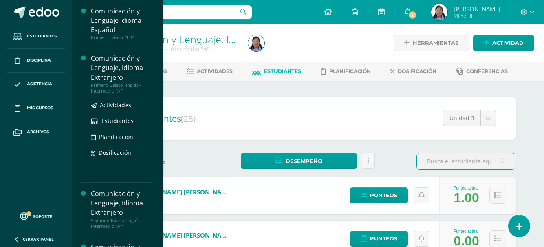
click at [120, 73] on div "Comunicación y Lenguaje, Idioma Extranjero" at bounding box center [122, 68] width 62 height 28
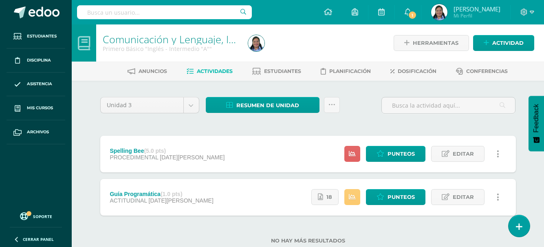
click at [261, 148] on div "Spelling Bee (5.0 pts) PROCEDIMENTAL 04 de Agosto Estatus de Actividad: 28 Estu…" at bounding box center [307, 154] width 415 height 37
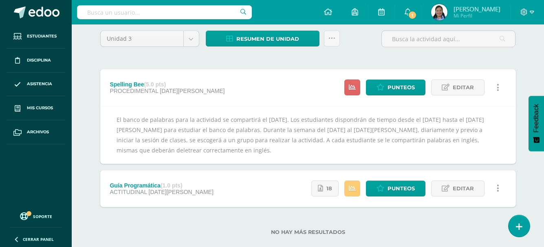
scroll to position [81, 0]
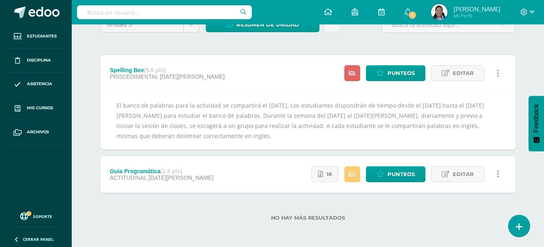
click at [307, 85] on div "Spelling Bee (5.0 pts) PROCEDIMENTAL 04 de Agosto Estatus de Actividad: 28 Estu…" at bounding box center [307, 73] width 415 height 37
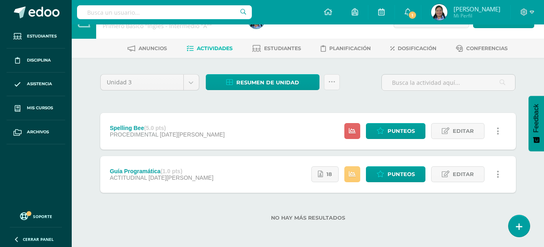
scroll to position [0, 0]
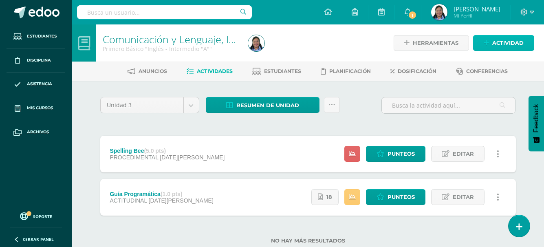
click at [504, 45] on span "Actividad" at bounding box center [507, 42] width 31 height 15
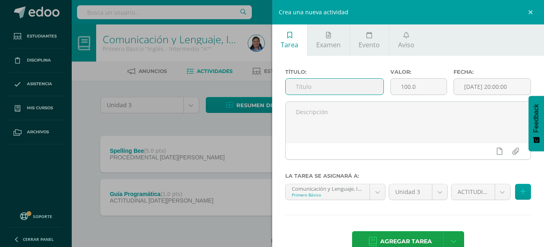
click at [380, 88] on input "text" at bounding box center [334, 87] width 98 height 16
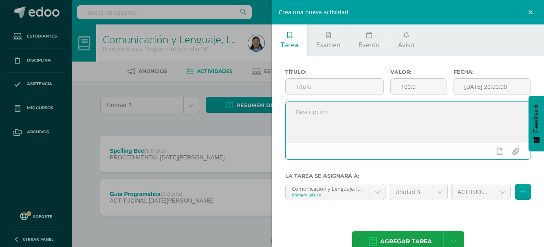
paste textarea "Hacer una entrevista en inglés utilizando, al menos, 7 preguntas diferentes que…"
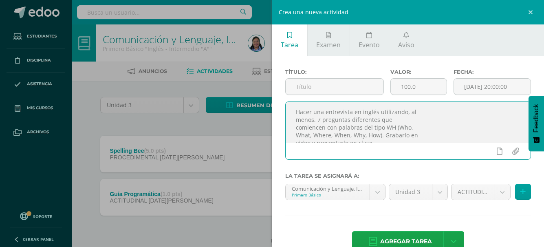
scroll to position [4, 0]
type textarea "Hacer una entrevista en inglés utilizando, al menos, 7 preguntas diferentes que…"
click at [310, 90] on input "text" at bounding box center [334, 87] width 98 height 16
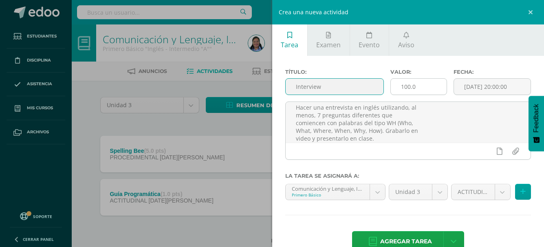
type input "Interview"
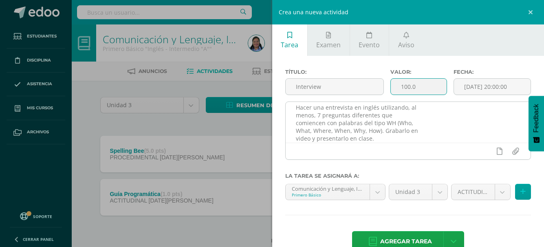
drag, startPoint x: 432, startPoint y: 84, endPoint x: 352, endPoint y: 104, distance: 82.7
click at [353, 103] on div "Título: Interview Valor: 100.0 Fecha: 2025-08-11 20:00:00 Hacer una entrevista …" at bounding box center [408, 117] width 246 height 97
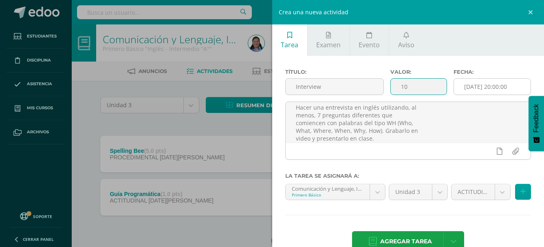
type input "10"
click at [501, 83] on input "[DATE] 20:00:00" at bounding box center [492, 87] width 77 height 16
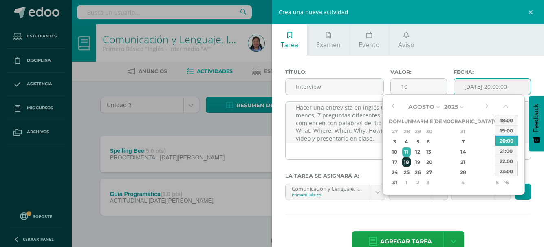
click at [411, 165] on div "18" at bounding box center [406, 161] width 9 height 9
type input "[DATE] 20:00"
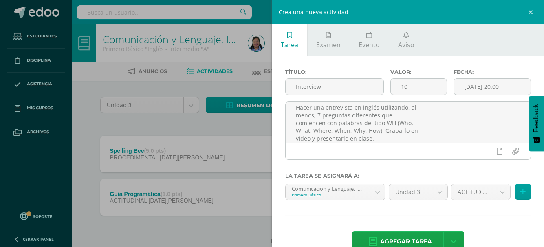
click at [246, 138] on div "Crea una nueva actividad Tarea Examen Evento Aviso Título: Interview Valor: 10 …" at bounding box center [272, 123] width 544 height 247
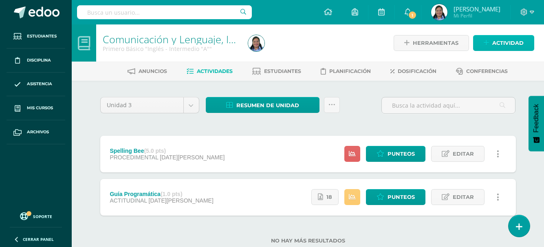
click at [489, 46] on icon at bounding box center [485, 43] width 5 height 7
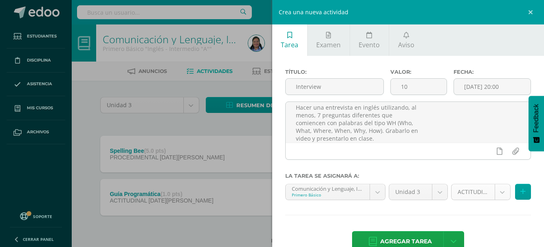
click at [472, 191] on body "Estudiantes Disciplina Asistencia Mis cursos Archivos Soporte Centro de ayuda Ú…" at bounding box center [272, 135] width 544 height 270
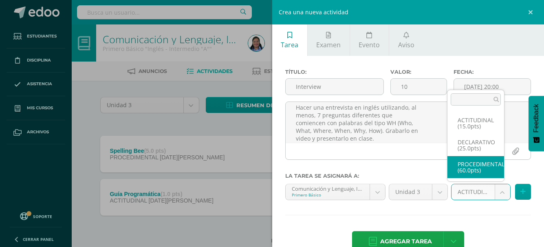
select select "34873"
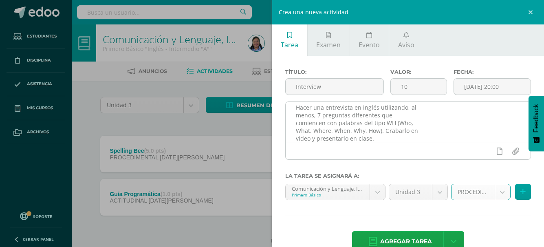
click at [291, 115] on textarea "Hacer una entrevista en inglés utilizando, al menos, 7 preguntas diferentes que…" at bounding box center [407, 122] width 245 height 41
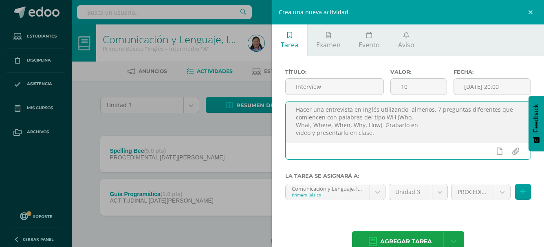
scroll to position [2, 0]
click at [296, 126] on textarea "Hacer una entrevista en inglés utilizando, al menos 7 preguntas diferentes que …" at bounding box center [407, 122] width 245 height 41
click at [294, 136] on textarea "Hacer una entrevista en inglés utilizando, al menos 7 preguntas diferentes que …" at bounding box center [407, 122] width 245 height 41
click at [417, 130] on textarea "Hacer una entrevista en inglés utilizando, al menos 7 preguntas diferentes que …" at bounding box center [407, 122] width 245 height 41
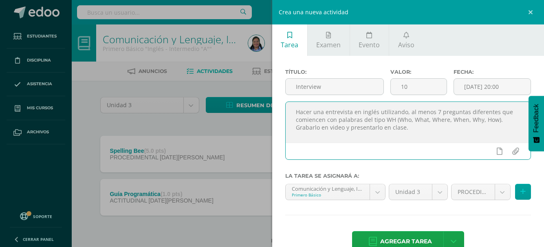
click at [443, 128] on textarea "Hacer una entrevista en inglés utilizando, al menos 7 preguntas diferentes que …" at bounding box center [407, 122] width 245 height 41
click at [424, 127] on textarea "Hacer una entrevista en inglés utilizando, al menos 7 preguntas diferentes que …" at bounding box center [407, 122] width 245 height 41
click at [498, 122] on textarea "Hacer una entrevista en inglés utilizando, al menos 7 preguntas diferentes que …" at bounding box center [407, 122] width 245 height 41
click at [422, 130] on textarea "Hacer una entrevista en inglés utilizando, al menos 7 preguntas diferentes que …" at bounding box center [407, 122] width 245 height 41
click at [431, 121] on textarea "Hacer una entrevista en inglés utilizando, al menos 7 preguntas diferentes que …" at bounding box center [407, 122] width 245 height 41
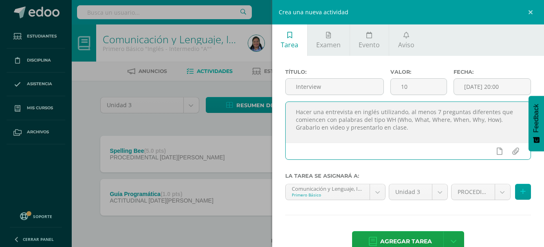
click at [435, 125] on textarea "Hacer una entrevista en inglés utilizando, al menos 7 preguntas diferentes que …" at bounding box center [407, 122] width 245 height 41
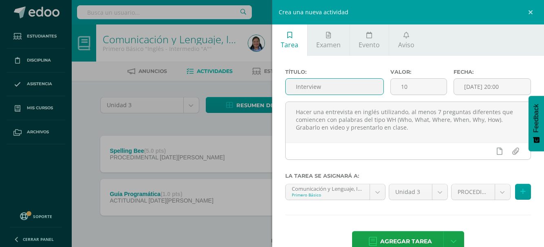
click at [347, 86] on input "Interview" at bounding box center [334, 87] width 98 height 16
click at [363, 85] on input "Interview" at bounding box center [334, 87] width 98 height 16
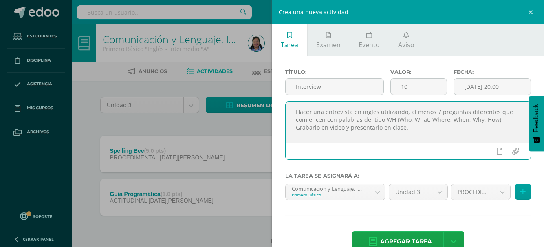
click at [422, 130] on textarea "Hacer una entrevista en inglés utilizando, al menos 7 preguntas diferentes que …" at bounding box center [407, 122] width 245 height 41
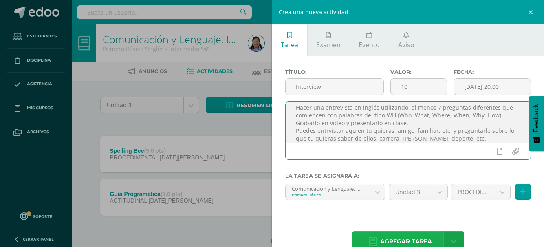
type textarea "Hacer una entrevista en inglés utilizando, al menos 7 preguntas diferentes que …"
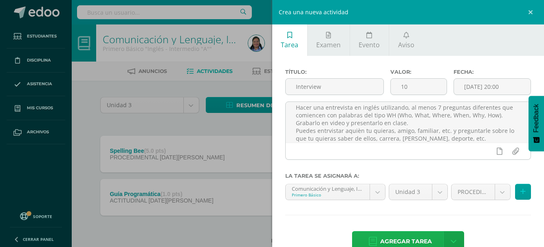
click at [421, 239] on span "Agregar tarea" at bounding box center [406, 241] width 52 height 20
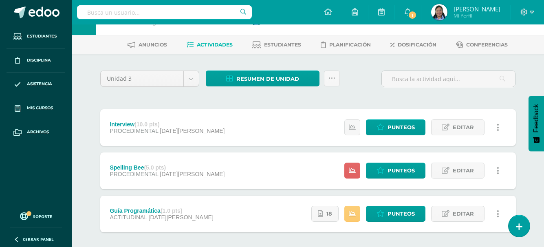
scroll to position [66, 0]
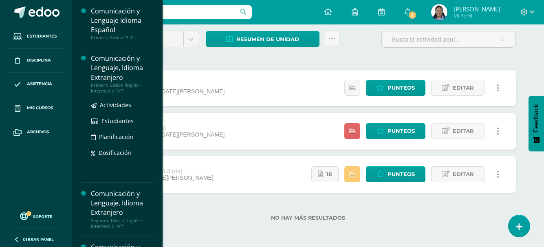
click at [126, 86] on div "Primero Básico "Inglés - Intermedio "A""" at bounding box center [122, 87] width 62 height 11
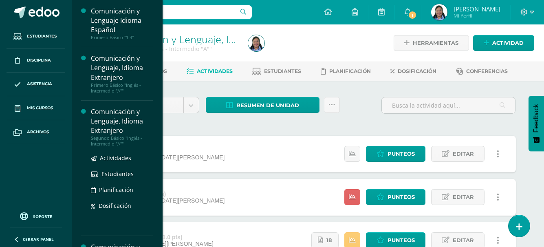
click at [125, 119] on div "Comunicación y Lenguaje, Idioma Extranjero" at bounding box center [122, 121] width 62 height 28
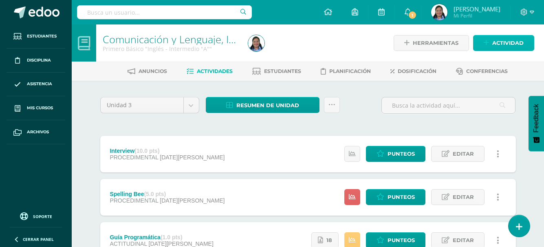
click at [489, 44] on icon at bounding box center [485, 43] width 5 height 7
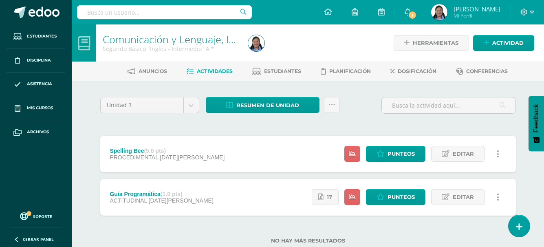
drag, startPoint x: 184, startPoint y: 74, endPoint x: 292, endPoint y: 128, distance: 121.3
click at [292, 128] on div "Unidad 3 Unidad 1 Unidad 2 Unidad 3 Resumen de unidad Descargar como HTML Desca…" at bounding box center [308, 175] width 422 height 156
click at [496, 46] on span "Actividad" at bounding box center [507, 42] width 31 height 15
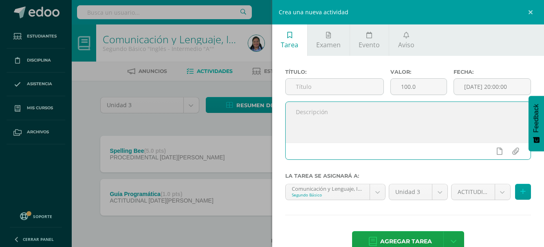
paste textarea "En parejas escogerán dos obras de arte importantes las cuales recrearán y prese…"
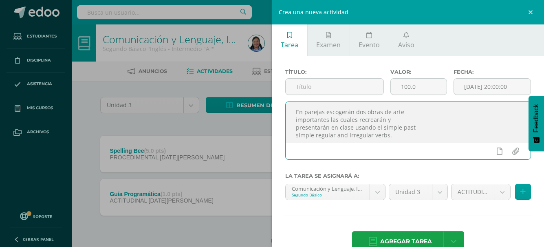
click at [293, 121] on textarea "En parejas escogerán dos obras de arte importantes las cuales recrearán y prese…" at bounding box center [407, 122] width 245 height 41
click at [294, 127] on textarea "En parejas escogerán dos obras de arte importantes las cuales recrearán y prese…" at bounding box center [407, 122] width 245 height 41
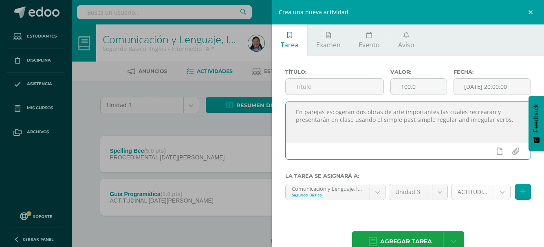
type textarea "En parejas escogerán dos obras de arte importantes las cuales recrearán y prese…"
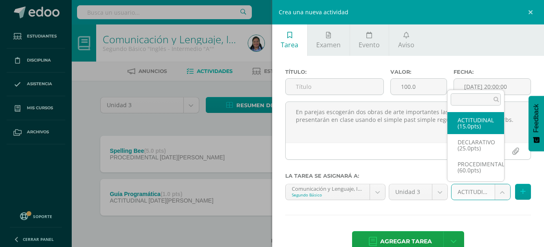
click at [447, 191] on body "Estudiantes Disciplina Asistencia Mis cursos Archivos Soporte Centro de ayuda Ú…" at bounding box center [272, 135] width 544 height 270
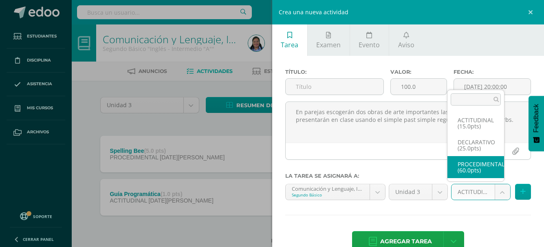
select select "34962"
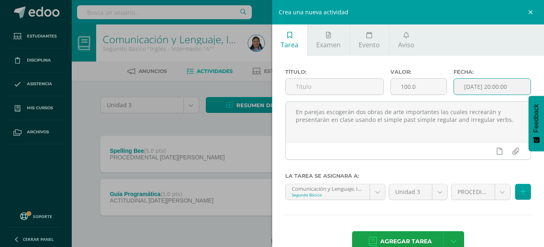
click at [464, 86] on input "[DATE] 20:00:00" at bounding box center [492, 87] width 77 height 16
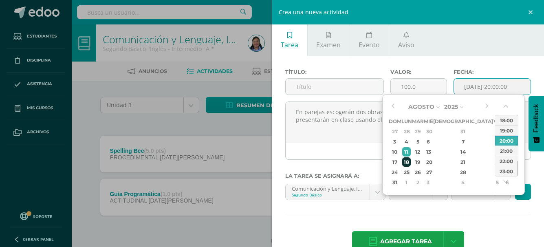
click at [411, 165] on div "18" at bounding box center [406, 161] width 9 height 9
type input "2025-08-18 20:00"
click at [408, 161] on div "18" at bounding box center [406, 161] width 9 height 9
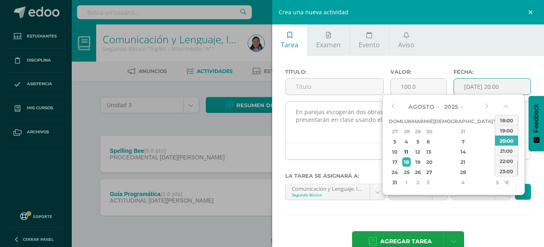
click at [343, 150] on div at bounding box center [407, 151] width 245 height 17
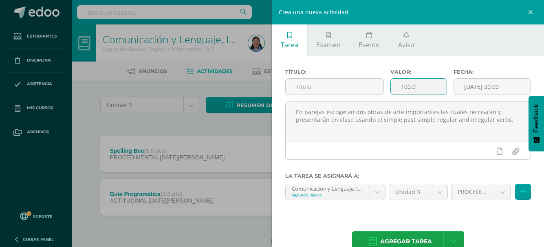
click at [411, 90] on input "100.0" at bounding box center [419, 87] width 56 height 16
drag, startPoint x: 416, startPoint y: 87, endPoint x: 384, endPoint y: 94, distance: 32.6
click at [387, 94] on div "Valor: 100.0" at bounding box center [418, 85] width 63 height 33
type input "10"
click at [369, 91] on input "text" at bounding box center [334, 87] width 98 height 16
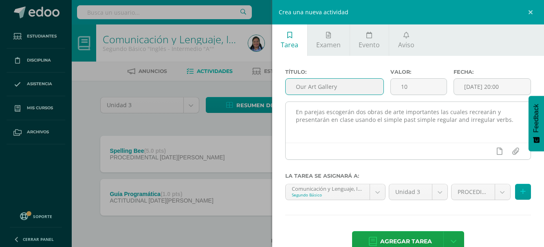
type input "Our Art Gallery"
click at [328, 122] on textarea "En parejas escogerán dos obras de arte importantes las cuales recrearán y prese…" at bounding box center [407, 122] width 245 height 41
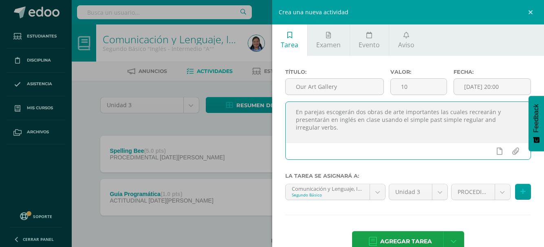
click at [345, 125] on textarea "En parejas escogerán dos obras de arte importantes las cuales recrearán y prese…" at bounding box center [407, 122] width 245 height 41
click at [316, 135] on textarea "En parejas escogerán dos obras de arte importantes las cuales recrearán y prese…" at bounding box center [407, 122] width 245 height 41
click at [401, 132] on textarea "En parejas escogerán dos obras de arte importantes las cuales recrearán y prese…" at bounding box center [407, 122] width 245 height 41
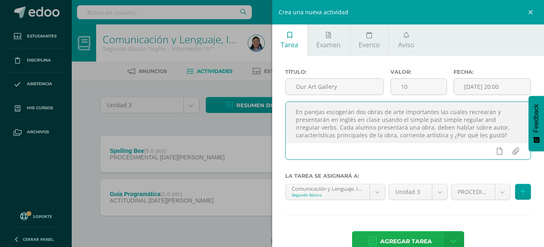
type textarea "En parejas escogerán dos obras de arte importantes las cuales recrearán y prese…"
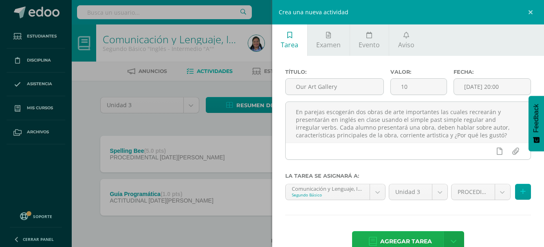
click at [412, 235] on span "Agregar tarea" at bounding box center [406, 241] width 52 height 20
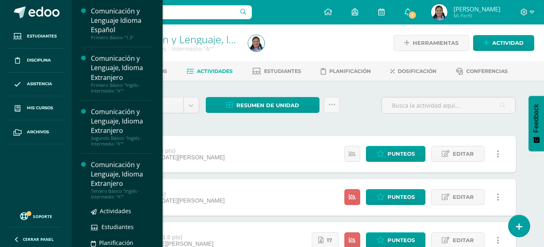
click at [136, 180] on div "Comunicación y Lenguaje, Idioma Extranjero" at bounding box center [122, 174] width 62 height 28
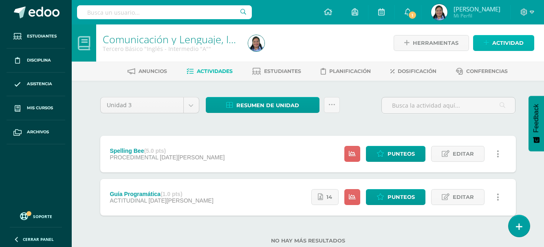
click at [506, 44] on span "Actividad" at bounding box center [507, 42] width 31 height 15
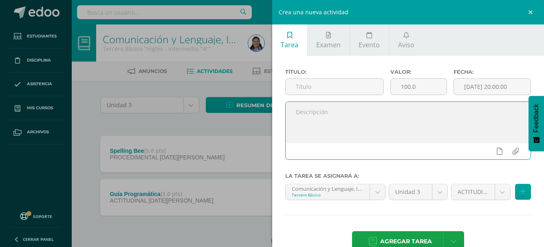
click at [377, 132] on textarea at bounding box center [407, 122] width 245 height 41
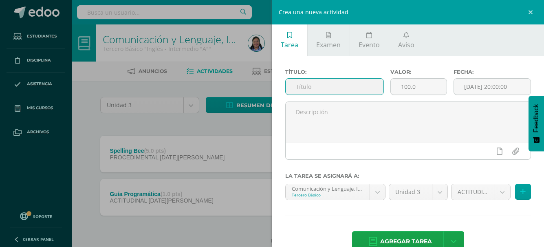
click at [327, 91] on input "text" at bounding box center [334, 87] width 98 height 16
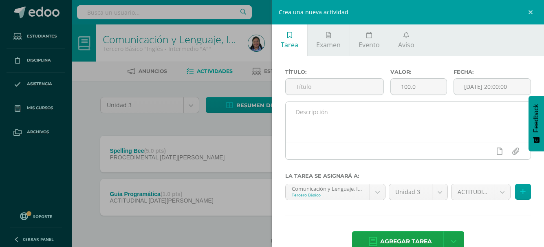
drag, startPoint x: 335, startPoint y: 154, endPoint x: 306, endPoint y: 122, distance: 43.3
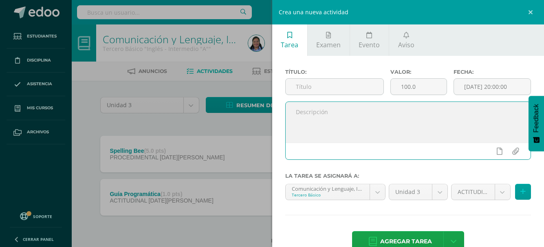
paste textarea "Vlog My friend habilities"
type textarea "Vlog My friend habilities"
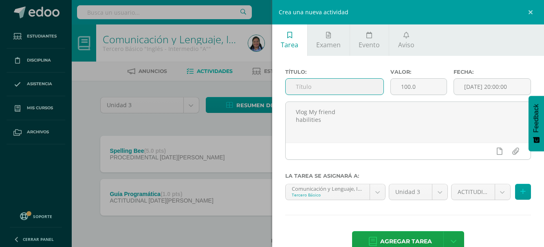
paste input "Vlog My friend habilities"
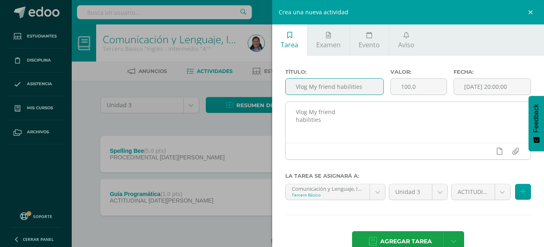
type input "Vlog My friend habilities"
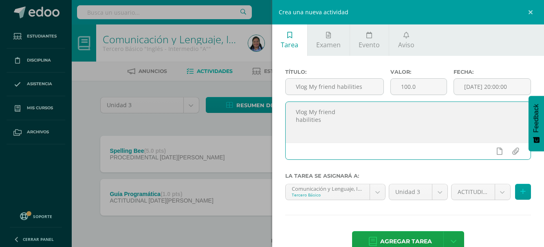
drag, startPoint x: 295, startPoint y: 114, endPoint x: 314, endPoint y: 127, distance: 22.8
click at [328, 121] on textarea "Vlog My friend habilities" at bounding box center [407, 122] width 245 height 41
click at [426, 87] on input "100.0" at bounding box center [419, 87] width 56 height 16
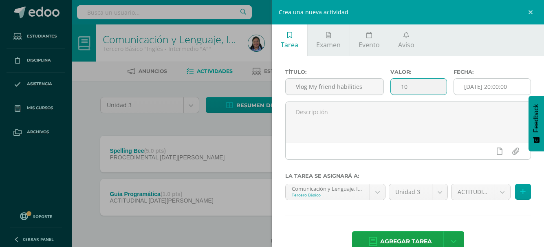
type input "10"
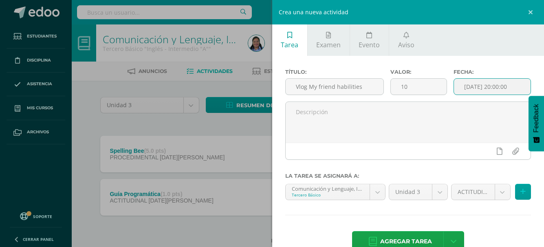
click at [471, 86] on input "[DATE] 20:00:00" at bounding box center [492, 87] width 77 height 16
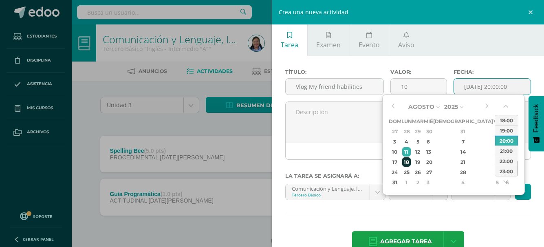
click at [411, 165] on div "18" at bounding box center [406, 161] width 9 height 9
type input "[DATE] 20:00"
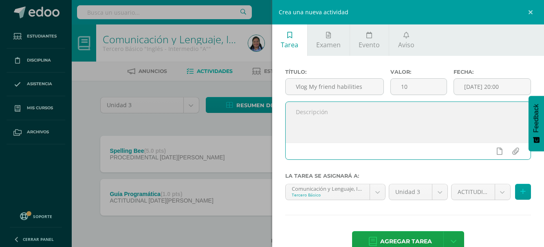
click at [353, 134] on textarea at bounding box center [407, 122] width 245 height 41
paste textarea "En parejas o tríos realizarán un video presentando sus habilidades y ¿Cómo las …"
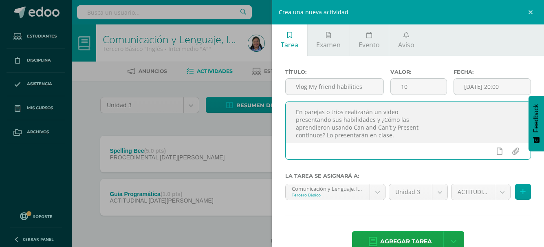
click at [294, 120] on textarea "En parejas o tríos realizarán un video presentando sus habilidades y ¿Cómo las …" at bounding box center [407, 122] width 245 height 41
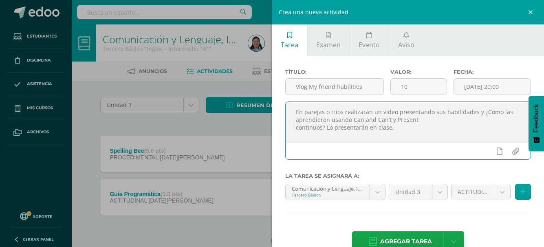
click at [297, 127] on textarea "En parejas o tríos realizarán un video presentando sus habilidades y ¿Cómo las …" at bounding box center [407, 122] width 245 height 41
click at [420, 136] on textarea "En parejas o tríos realizarán un video presentando sus habilidades y ¿Cómo las …" at bounding box center [407, 122] width 245 height 41
click at [514, 119] on textarea "En parejas o tríos realizarán un video presentando sus habilidades y ¿Cómo las …" at bounding box center [407, 122] width 245 height 41
type textarea "En parejas o tríos realizarán un video presentando sus habilidades y ¿Cómo las …"
click at [471, 191] on body "Estudiantes Disciplina Asistencia Mis cursos Archivos Soporte Centro de ayuda Ú…" at bounding box center [272, 135] width 544 height 270
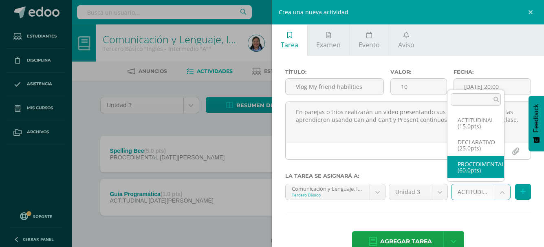
select select "35046"
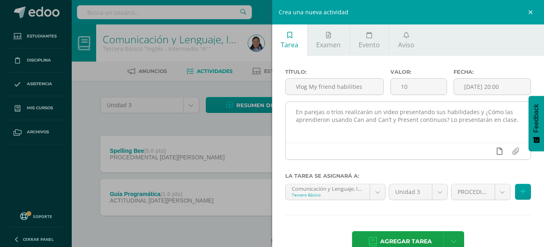
click at [496, 152] on icon at bounding box center [499, 150] width 6 height 7
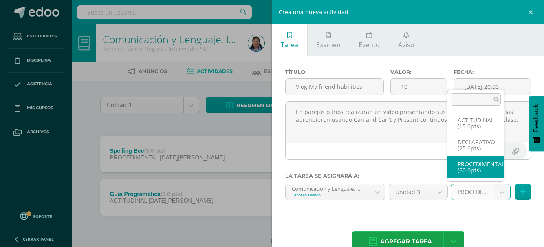
click at [476, 188] on body "Estudiantes Disciplina Asistencia Mis cursos Archivos Soporte Centro de ayuda Ú…" at bounding box center [272, 135] width 544 height 270
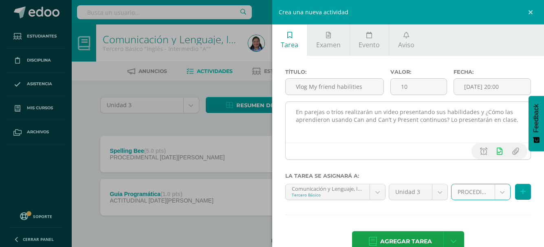
click at [420, 143] on div at bounding box center [407, 151] width 245 height 17
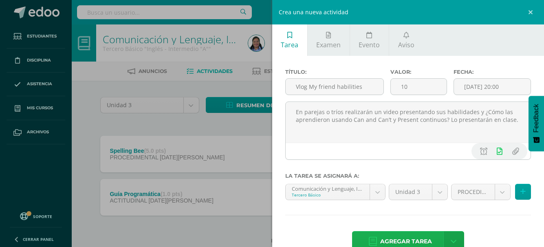
click at [399, 235] on span "Agregar tarea" at bounding box center [406, 241] width 52 height 20
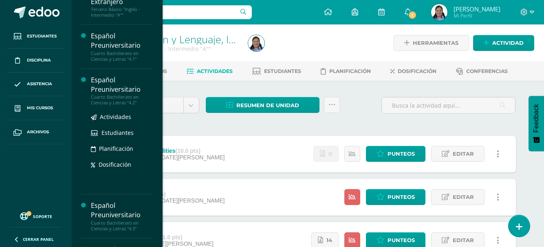
scroll to position [244, 0]
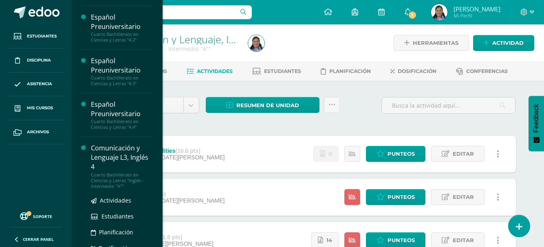
click at [125, 154] on div "Comunicación y Lenguaje L3, Inglés 4" at bounding box center [122, 157] width 62 height 28
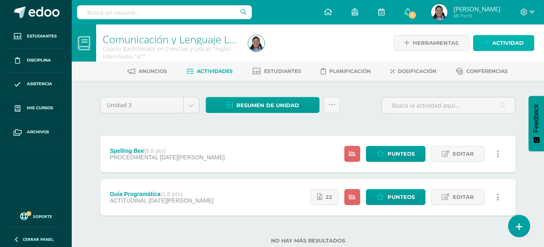
click at [483, 46] on link "Actividad" at bounding box center [503, 43] width 61 height 16
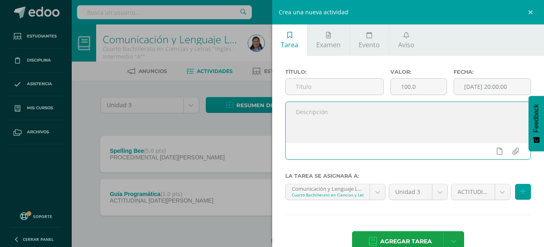
drag, startPoint x: 329, startPoint y: 151, endPoint x: 325, endPoint y: 126, distance: 25.2
paste textarea "En parejas realizarán un video donde elegirán temas para para com0 - Lugares pa…"
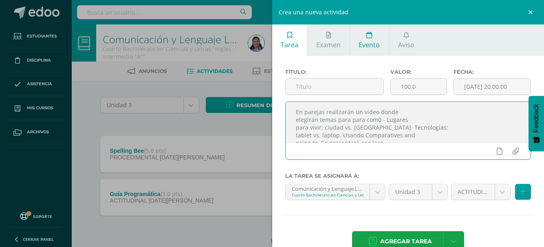
scroll to position [4, 0]
click at [291, 114] on textarea "En parejas realizarán un video donde elegirán temas para para com0 - Lugares pa…" at bounding box center [407, 122] width 245 height 41
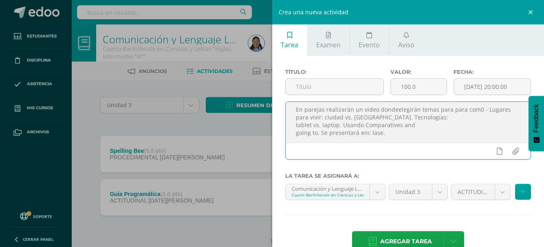
scroll to position [2, 0]
click at [482, 110] on textarea "En parejas realizarán un video donde elegirán temas para para com0 - Lugares pa…" at bounding box center [407, 122] width 245 height 41
click at [342, 125] on textarea "En parejas realizarán un video donde elegirán temas para comparar. Lugares para…" at bounding box center [407, 122] width 245 height 41
click at [297, 135] on textarea "En parejas realizarán un video donde elegirán temas para comparar. Lugares para…" at bounding box center [407, 122] width 245 height 41
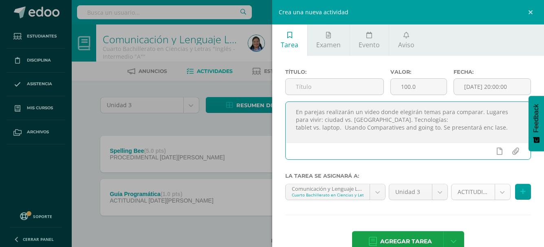
type textarea "En parejas realizarán un video donde elegirán temas para comparar. Lugares para…"
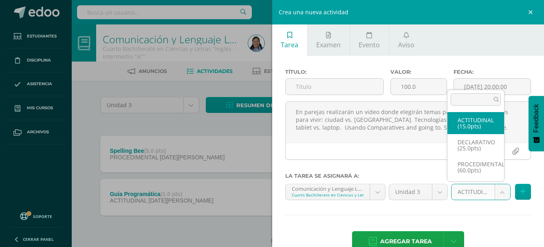
click at [483, 191] on body "Estudiantes Disciplina Asistencia Mis cursos Archivos Soporte Centro de ayuda Ú…" at bounding box center [272, 135] width 544 height 270
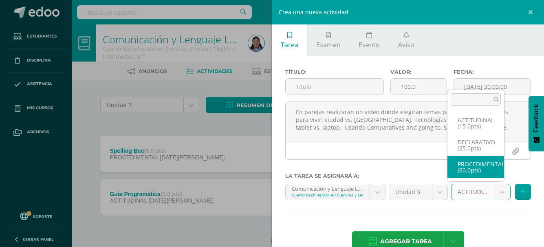
select select "34915"
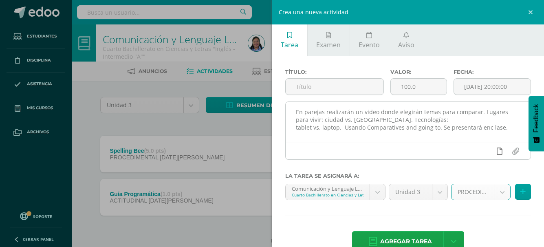
click at [496, 151] on icon at bounding box center [499, 150] width 6 height 7
click at [503, 127] on textarea "En parejas realizarán un video donde elegirán temas para comparar. Lugares para…" at bounding box center [407, 122] width 245 height 41
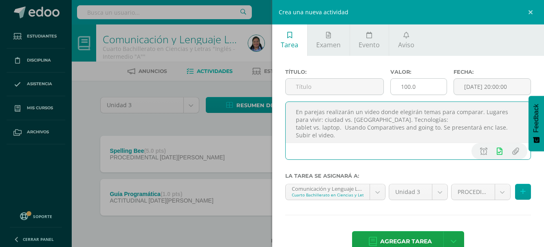
type textarea "En parejas realizarán un video donde elegirán temas para comparar. Lugares para…"
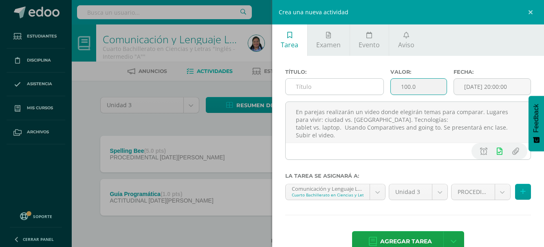
drag, startPoint x: 424, startPoint y: 85, endPoint x: 373, endPoint y: 80, distance: 50.7
click at [380, 94] on div "Título: Valor: 100.0 Fecha: 2025-08-11 20:00:00" at bounding box center [408, 85] width 252 height 33
type input "10"
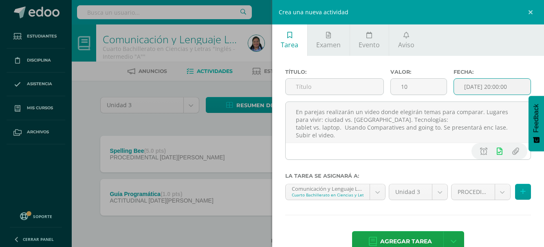
click at [476, 87] on input "[DATE] 20:00:00" at bounding box center [492, 87] width 77 height 16
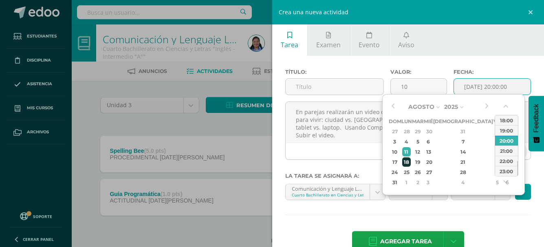
click at [410, 162] on div "18" at bounding box center [406, 161] width 9 height 9
type input "[DATE] 20:00"
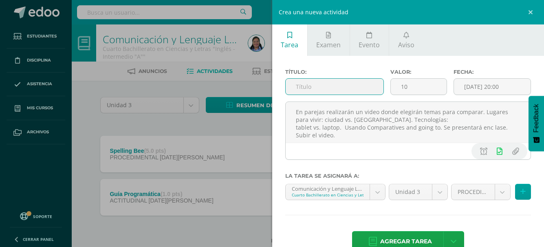
click at [359, 83] on input "text" at bounding box center [334, 87] width 98 height 16
paste input "Future comparatives"
type input "Future comparatives"
click at [409, 237] on span "Agregar tarea" at bounding box center [406, 241] width 52 height 20
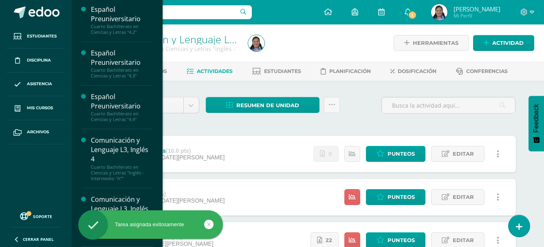
scroll to position [252, 0]
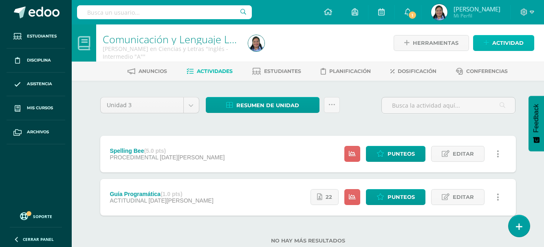
click at [492, 40] on span "Actividad" at bounding box center [507, 42] width 31 height 15
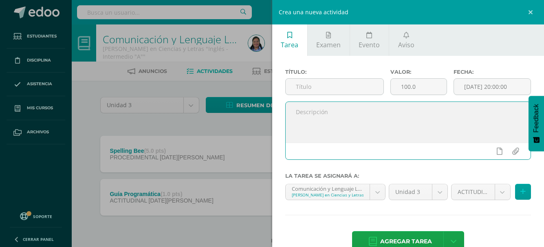
paste textarea "En parejas realizarán un video donde realicen una conversación con el tema goin…"
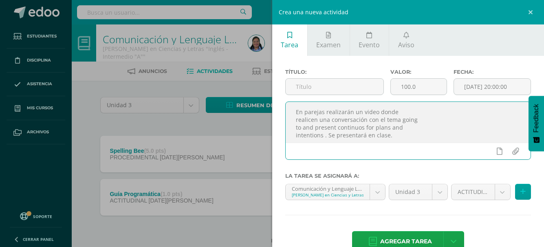
click at [295, 119] on textarea "En parejas realizarán un video donde realicen una conversación con el tema goin…" at bounding box center [407, 122] width 245 height 41
click at [295, 124] on textarea "En parejas realizarán un video donde realicen una conversación con el tema goin…" at bounding box center [407, 122] width 245 height 41
click at [292, 129] on textarea "En parejas realizarán un video donde realicen una conversación con el tema goin…" at bounding box center [407, 122] width 245 height 41
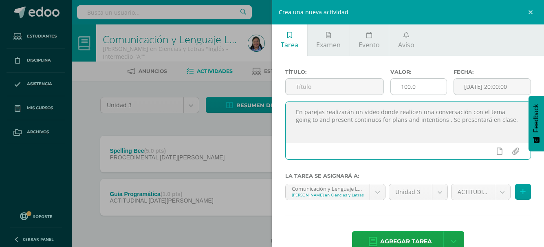
type textarea "En parejas realizarán un video donde realicen una conversación con el tema goin…"
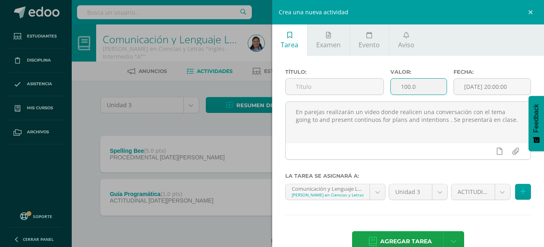
click at [416, 87] on input "100.0" at bounding box center [419, 87] width 56 height 16
type input "1"
type input "10"
click at [459, 85] on input "[DATE] 20:00:00" at bounding box center [492, 87] width 77 height 16
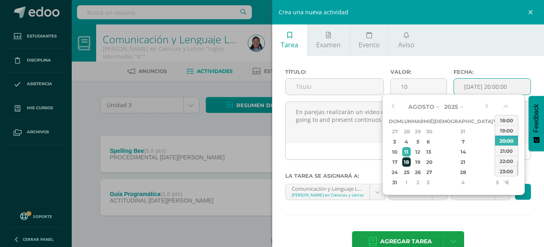
click at [411, 165] on div "18" at bounding box center [406, 161] width 9 height 9
type input "2025-08-18 20:00"
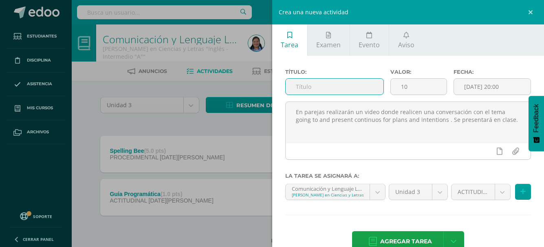
click at [329, 79] on input "text" at bounding box center [334, 87] width 98 height 16
paste input "Reporters"
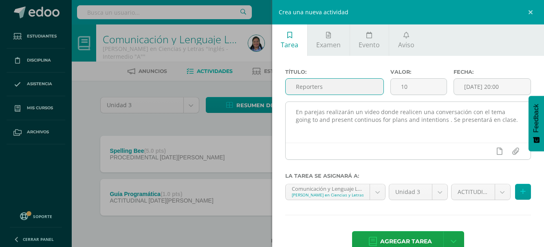
type input "Reporters"
click at [502, 119] on textarea "En parejas realizarán un video donde realicen una conversación con el tema goin…" at bounding box center [407, 122] width 245 height 41
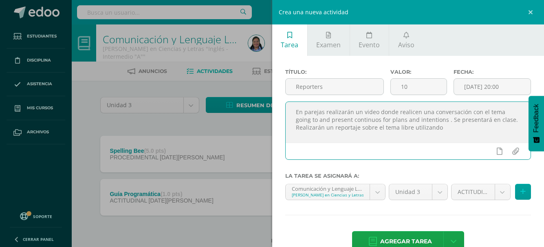
drag, startPoint x: 290, startPoint y: 128, endPoint x: 437, endPoint y: 132, distance: 146.3
click at [437, 132] on textarea "En parejas realizarán un video donde realicen una conversación con el tema goin…" at bounding box center [407, 122] width 245 height 41
drag, startPoint x: 413, startPoint y: 123, endPoint x: 340, endPoint y: 125, distance: 73.3
click at [398, 134] on textarea "En parejas realizarán un video donde realicen una conversación con el tema goin…" at bounding box center [407, 122] width 245 height 41
drag, startPoint x: 290, startPoint y: 129, endPoint x: 448, endPoint y: 130, distance: 157.2
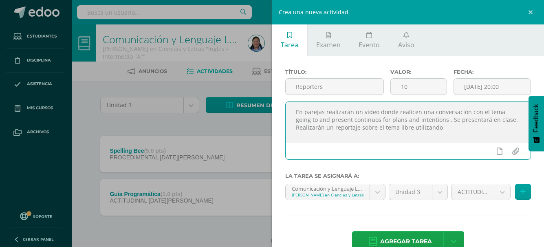
click at [448, 130] on textarea "En parejas realizarán un video donde realicen una conversación con el tema goin…" at bounding box center [407, 122] width 245 height 41
drag, startPoint x: 353, startPoint y: 113, endPoint x: 498, endPoint y: 110, distance: 145.4
click at [498, 110] on textarea "En parejas realizarán un video donde realicen una conversación con el tema goin…" at bounding box center [407, 122] width 245 height 41
paste textarea "Realizarán un reportaje sobre el tema libre utilizando"
click at [436, 111] on textarea "En parejas realizarán Realizarán un reportaje sobre el tema libre utilizando go…" at bounding box center [407, 122] width 245 height 41
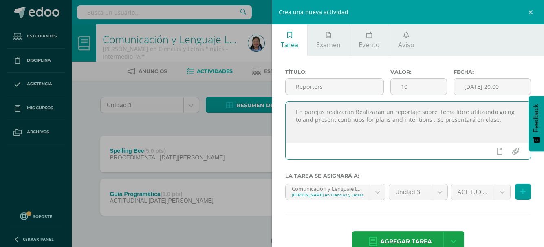
click at [356, 110] on textarea "En parejas realizarán Realizarán un reportaje sobre tema libre utilizando going…" at bounding box center [407, 122] width 245 height 41
click at [378, 111] on textarea "En parejas realizarán realizarán un reportaje sobre tema libre utilizando going…" at bounding box center [407, 122] width 245 height 41
click at [411, 119] on textarea "En parejas realizarán un reportaje sobre tema libre utilizando going to and pre…" at bounding box center [407, 122] width 245 height 41
click at [504, 115] on textarea "En parejas realizarán un reportaje sobre tema libre utilizando going to and pre…" at bounding box center [407, 122] width 245 height 41
click at [436, 116] on textarea "En parejas realizarán un reportaje sobre tema libre utilizando going to and pre…" at bounding box center [407, 122] width 245 height 41
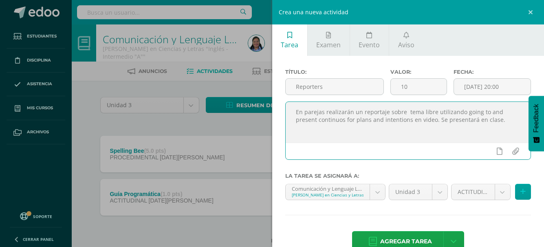
click at [435, 118] on textarea "En parejas realizarán un reportaje sobre tema libre utilizando going to and pre…" at bounding box center [407, 122] width 245 height 41
type textarea "En parejas realizarán un reportaje sobre tema libre utilizando going to and pre…"
click at [501, 195] on body "Estudiantes Disciplina Asistencia Mis cursos Archivos Soporte Centro de ayuda Ú…" at bounding box center [272, 135] width 544 height 270
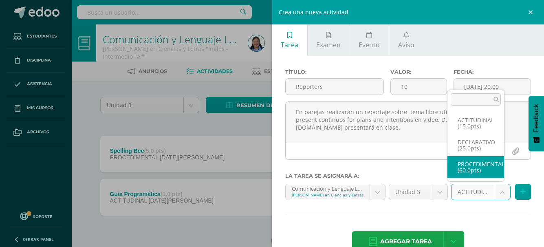
select select "35004"
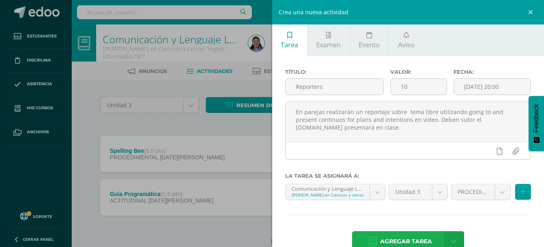
click at [391, 243] on span "Agregar tarea" at bounding box center [406, 241] width 52 height 20
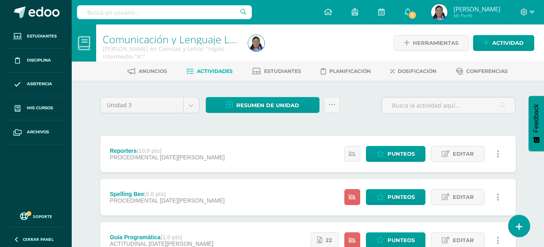
click at [206, 159] on div "Reporters (10.0 pts) PROCEDIMENTAL [DATE][PERSON_NAME] Estatus de Actividad: 39…" at bounding box center [307, 154] width 415 height 37
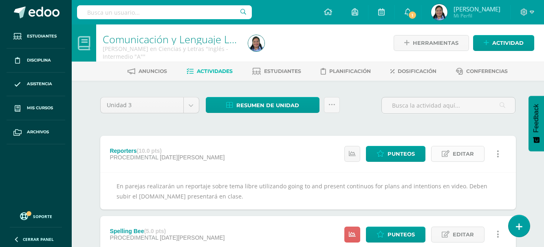
click at [461, 158] on span "Editar" at bounding box center [462, 153] width 21 height 15
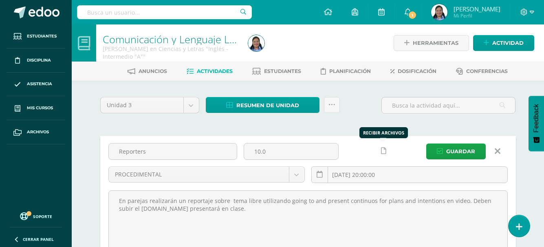
click at [382, 149] on icon at bounding box center [383, 150] width 5 height 7
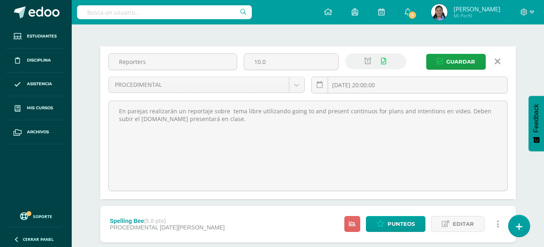
scroll to position [41, 0]
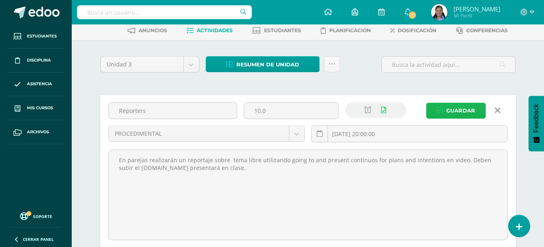
click at [452, 117] on span "Guardar" at bounding box center [460, 110] width 29 height 15
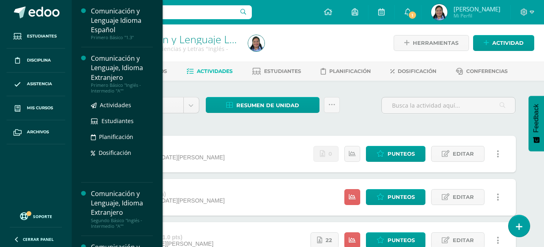
click at [131, 78] on div "Comunicación y Lenguaje, Idioma Extranjero" at bounding box center [122, 68] width 62 height 28
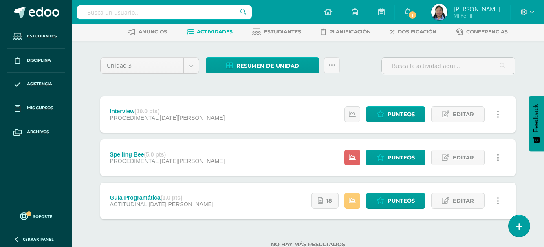
scroll to position [25, 0]
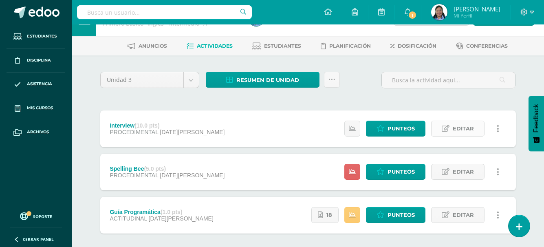
click at [469, 132] on span "Editar" at bounding box center [462, 128] width 21 height 15
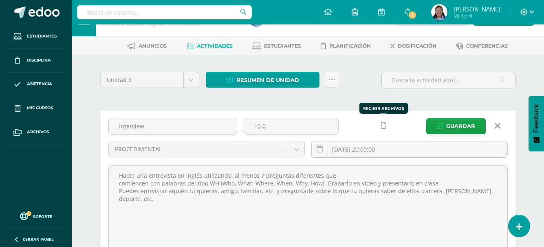
click at [386, 129] on link at bounding box center [383, 126] width 16 height 16
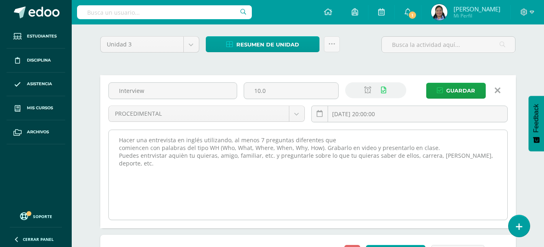
scroll to position [107, 0]
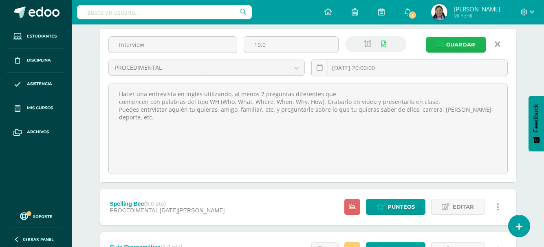
click at [460, 49] on span "Guardar" at bounding box center [460, 44] width 29 height 15
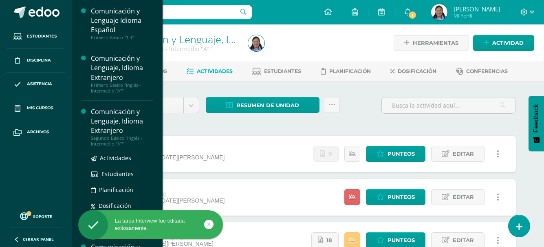
click at [120, 127] on div "Comunicación y Lenguaje, Idioma Extranjero" at bounding box center [122, 121] width 62 height 28
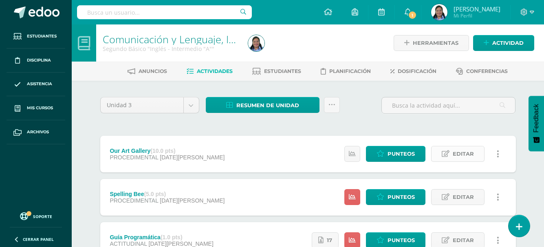
click at [464, 150] on span "Editar" at bounding box center [462, 153] width 21 height 15
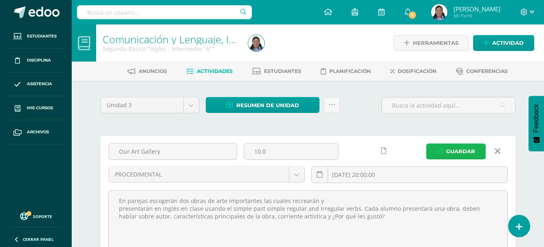
click at [459, 152] on span "Guardar" at bounding box center [460, 151] width 29 height 15
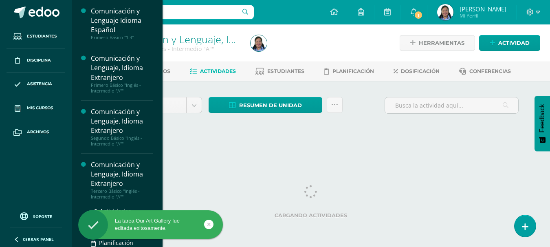
click at [130, 180] on div "Comunicación y Lenguaje, Idioma Extranjero" at bounding box center [122, 174] width 62 height 28
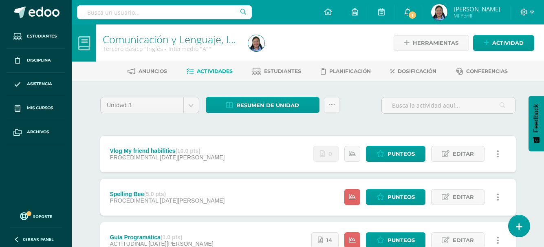
click at [417, 14] on span "1" at bounding box center [412, 15] width 9 height 9
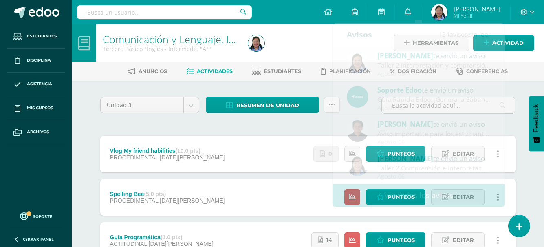
click at [289, 43] on div at bounding box center [319, 42] width 149 height 37
